Goal: Task Accomplishment & Management: Use online tool/utility

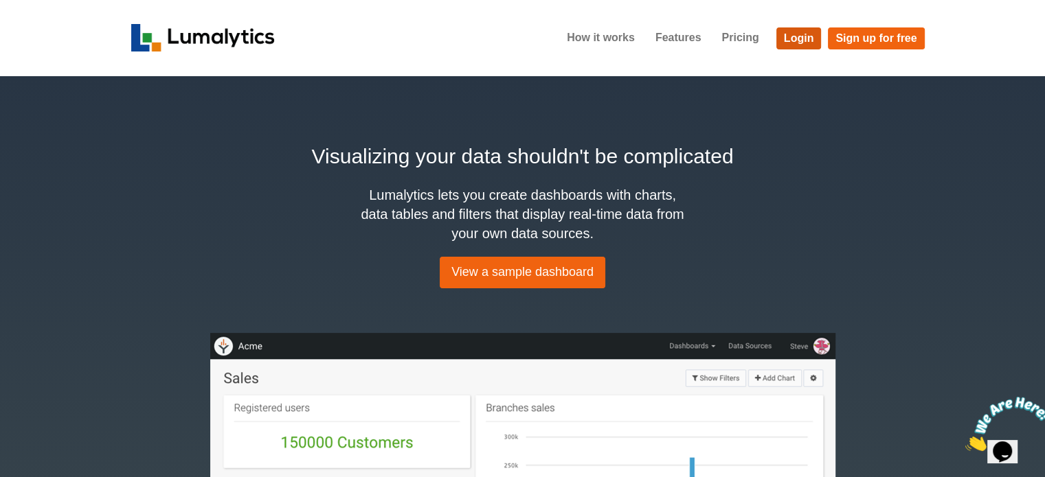
click at [802, 28] on link "Login" at bounding box center [798, 38] width 45 height 22
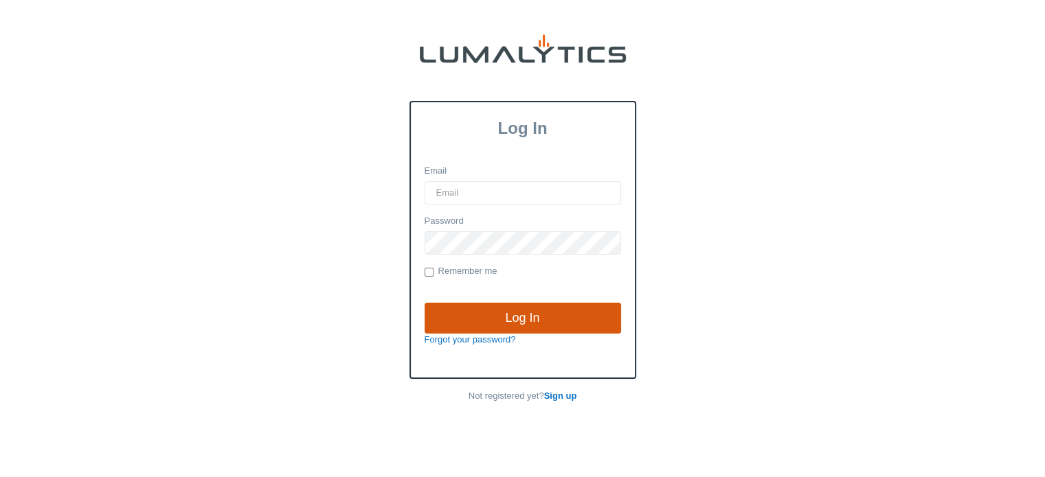
type input "[EMAIL_ADDRESS][DOMAIN_NAME]"
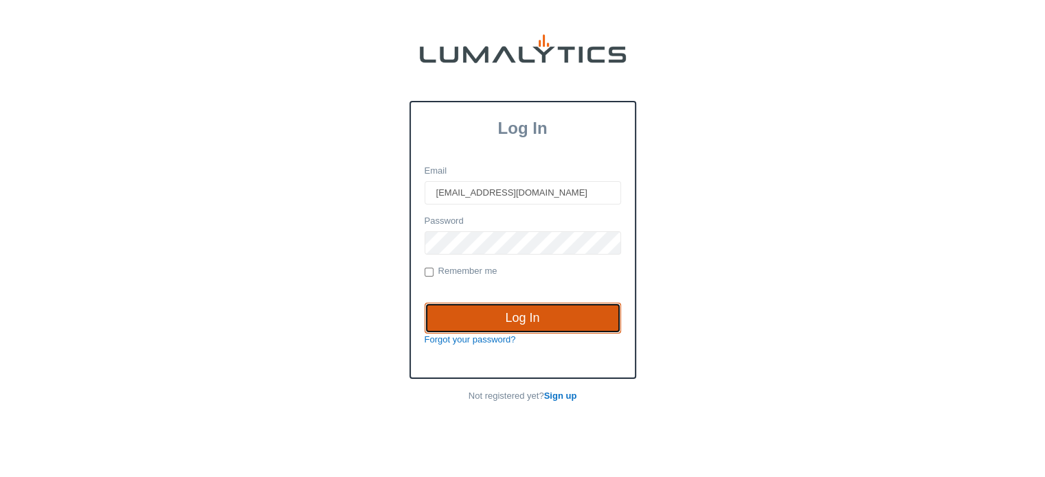
click at [523, 315] on input "Log In" at bounding box center [522, 319] width 196 height 32
